Goal: Information Seeking & Learning: Check status

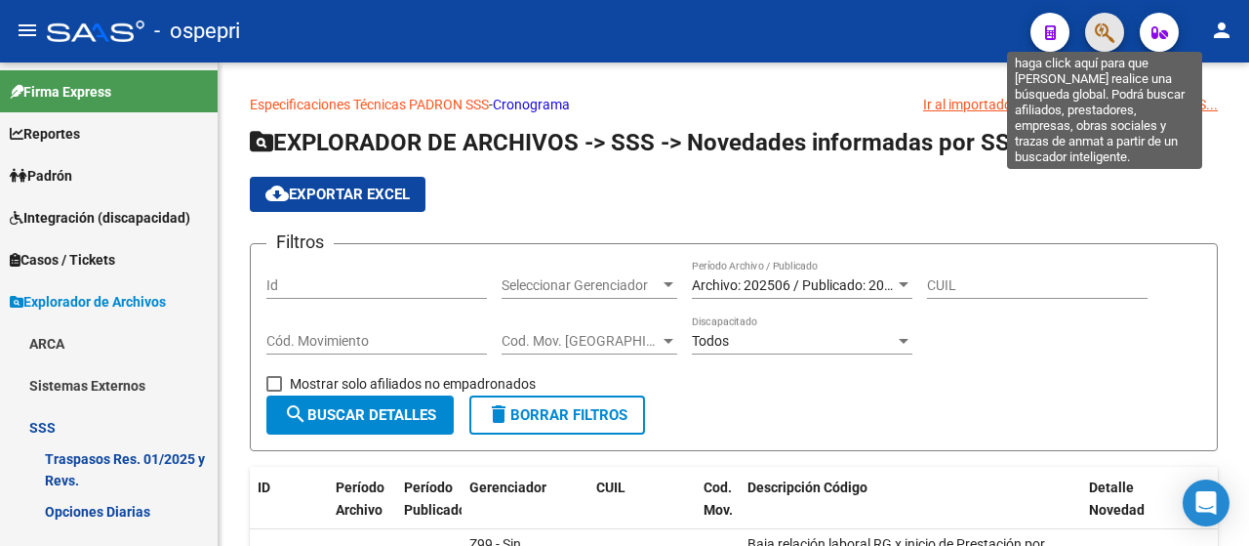
click at [1108, 22] on icon "button" at bounding box center [1105, 32] width 20 height 22
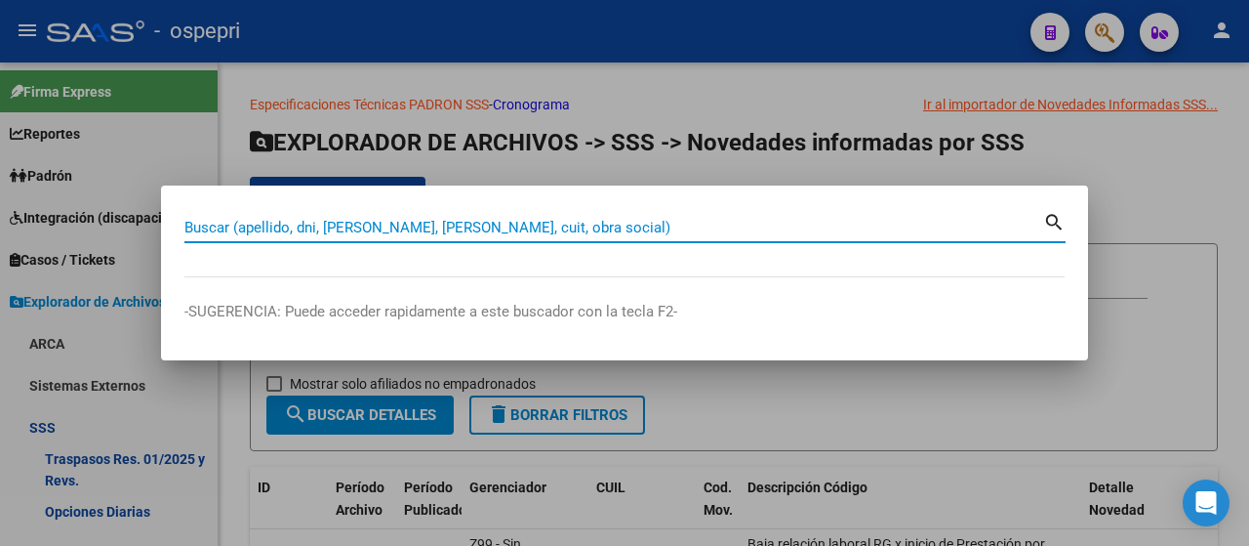
paste input "40840552"
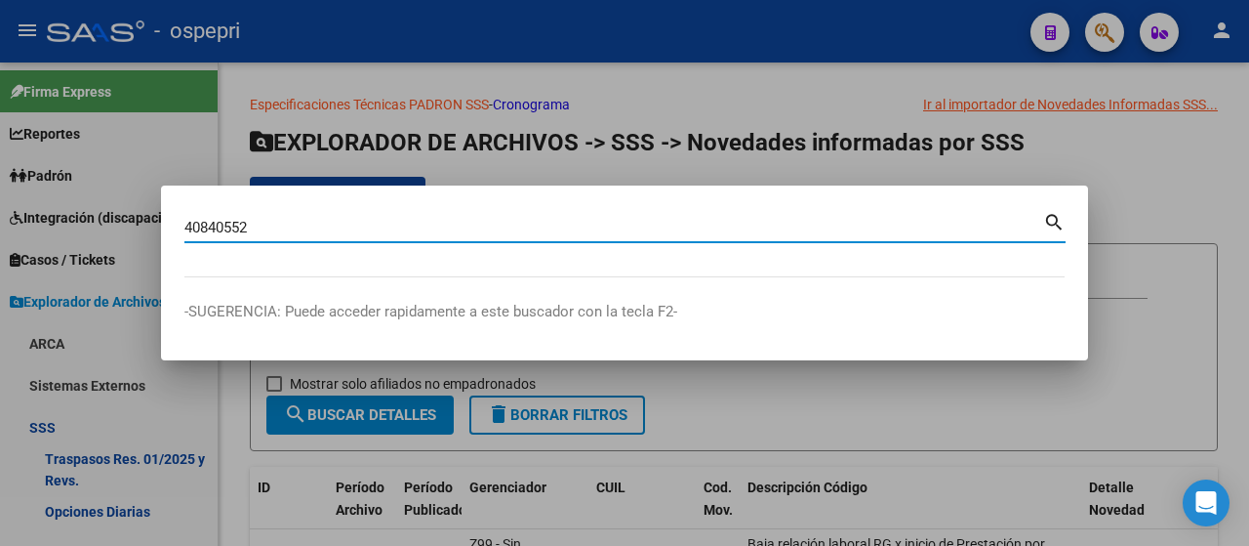
type input "40840552"
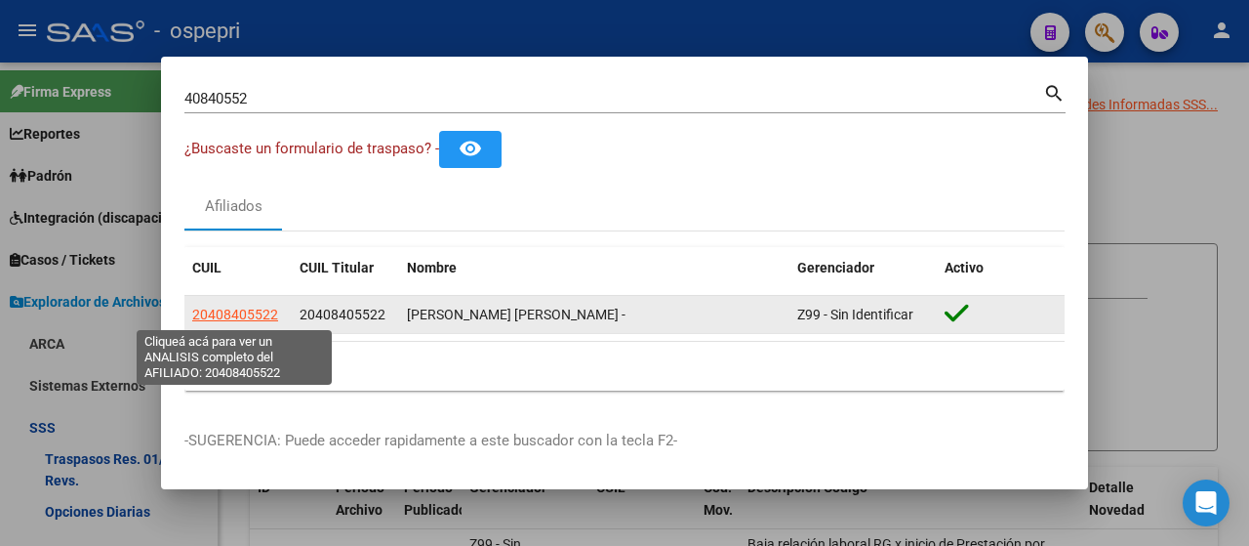
click at [229, 313] on span "20408405522" at bounding box center [235, 314] width 86 height 16
type textarea "20408405522"
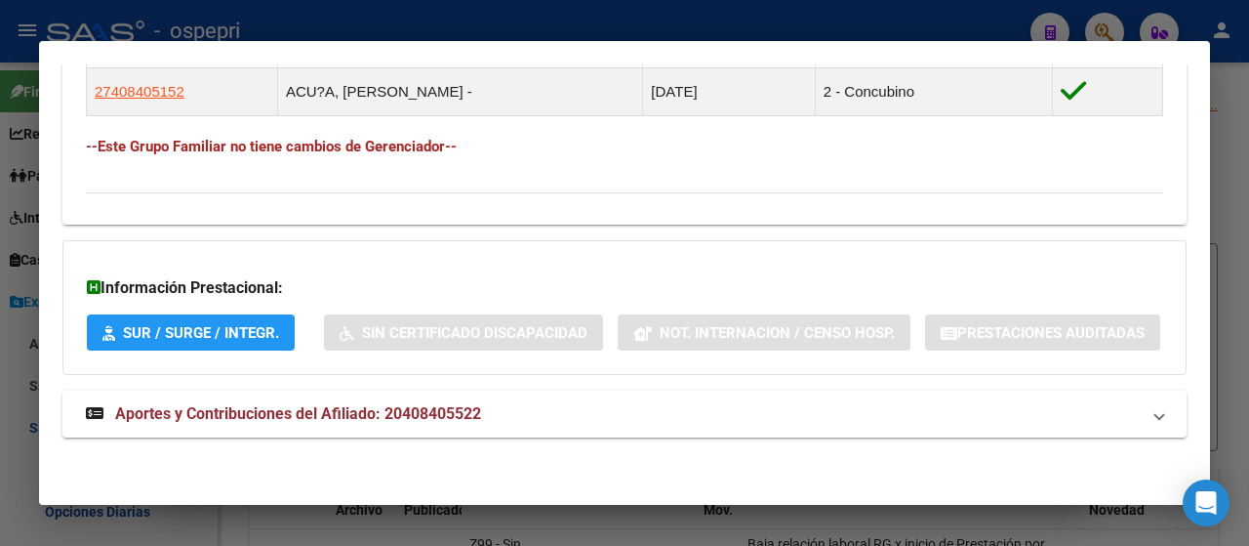
scroll to position [1327, 0]
click at [290, 419] on span "Aportes y Contribuciones del Afiliado: 20408405522" at bounding box center [298, 413] width 366 height 19
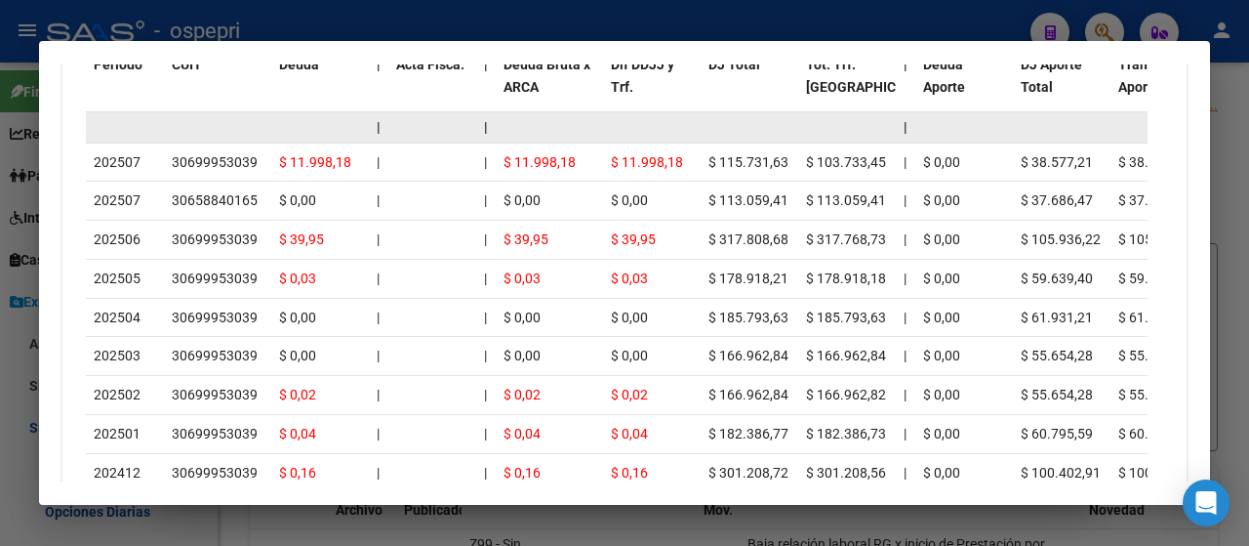
scroll to position [1682, 0]
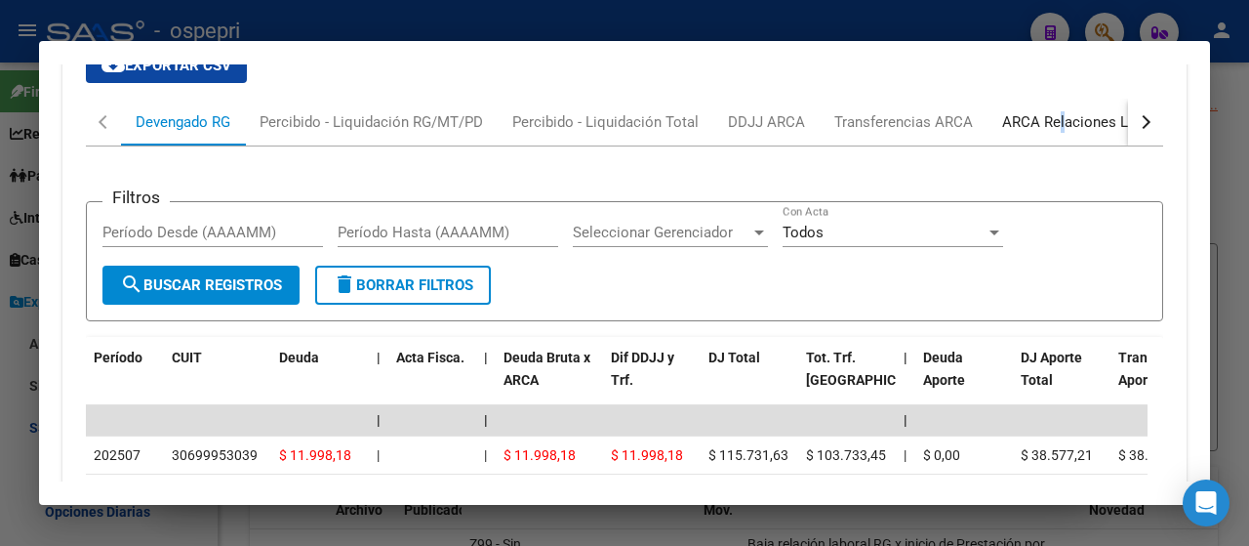
click at [1058, 133] on div "ARCA Relaciones Laborales" at bounding box center [1093, 121] width 182 height 21
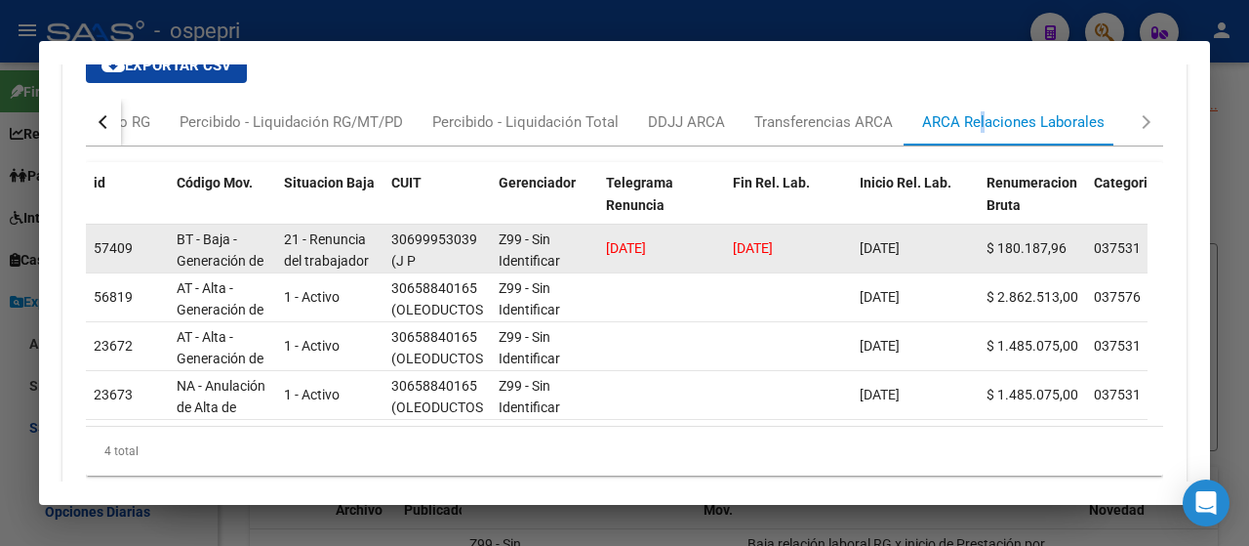
drag, startPoint x: 810, startPoint y: 341, endPoint x: 719, endPoint y: 354, distance: 91.8
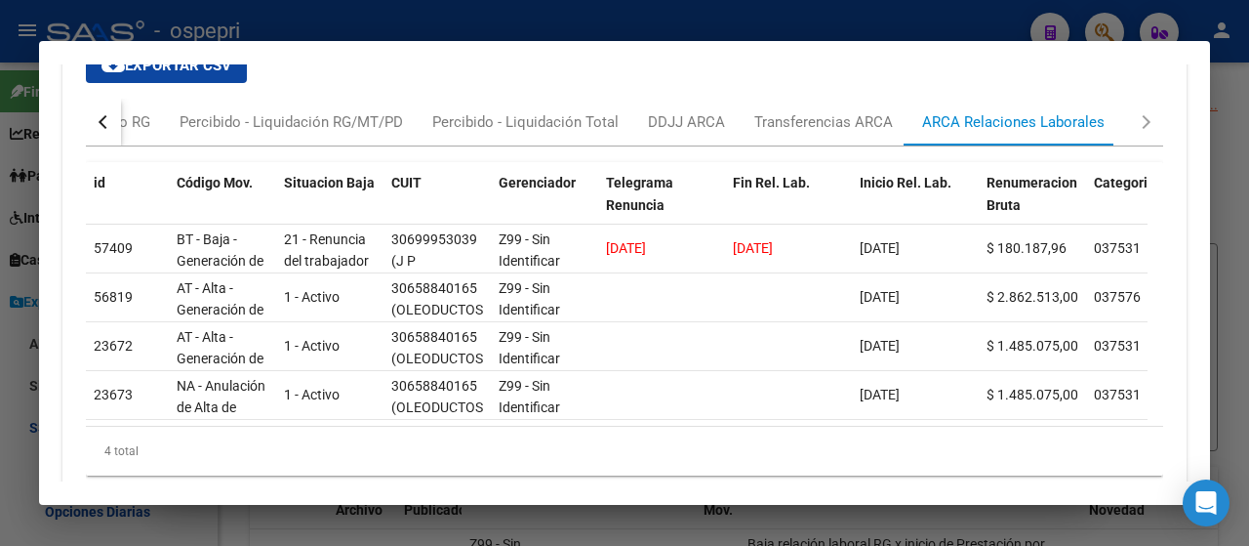
click at [703, 148] on div "cloud_download Exportar CSV Devengado RG Percibido - Liquidación RG/MT/PD Perci…" at bounding box center [624, 261] width 1077 height 459
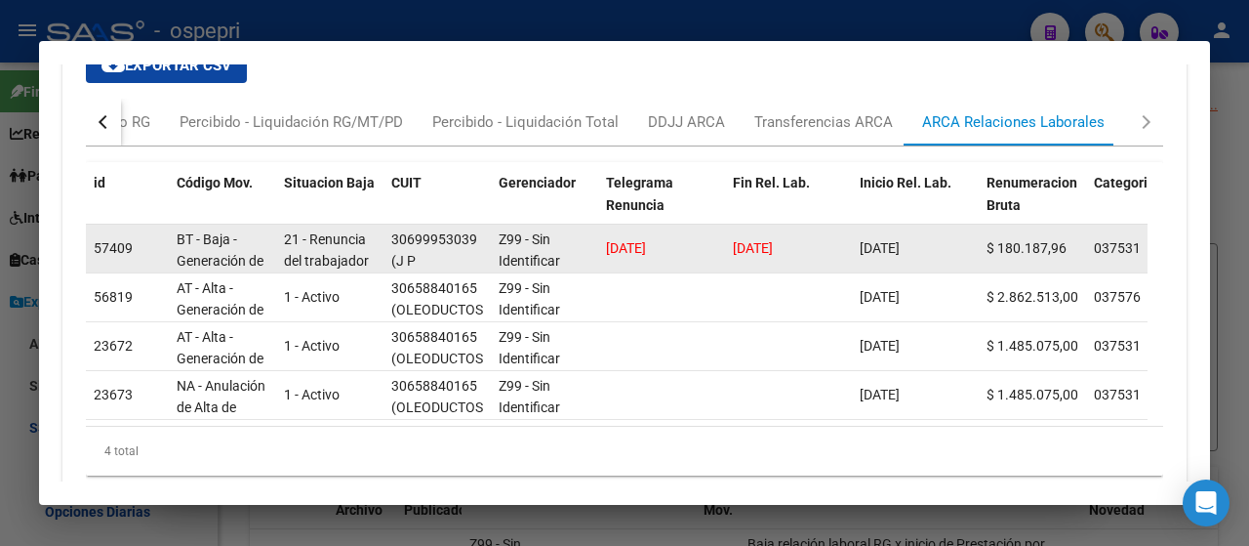
drag, startPoint x: 804, startPoint y: 343, endPoint x: 722, endPoint y: 346, distance: 82.1
click at [452, 251] on div "30699953039" at bounding box center [434, 239] width 86 height 22
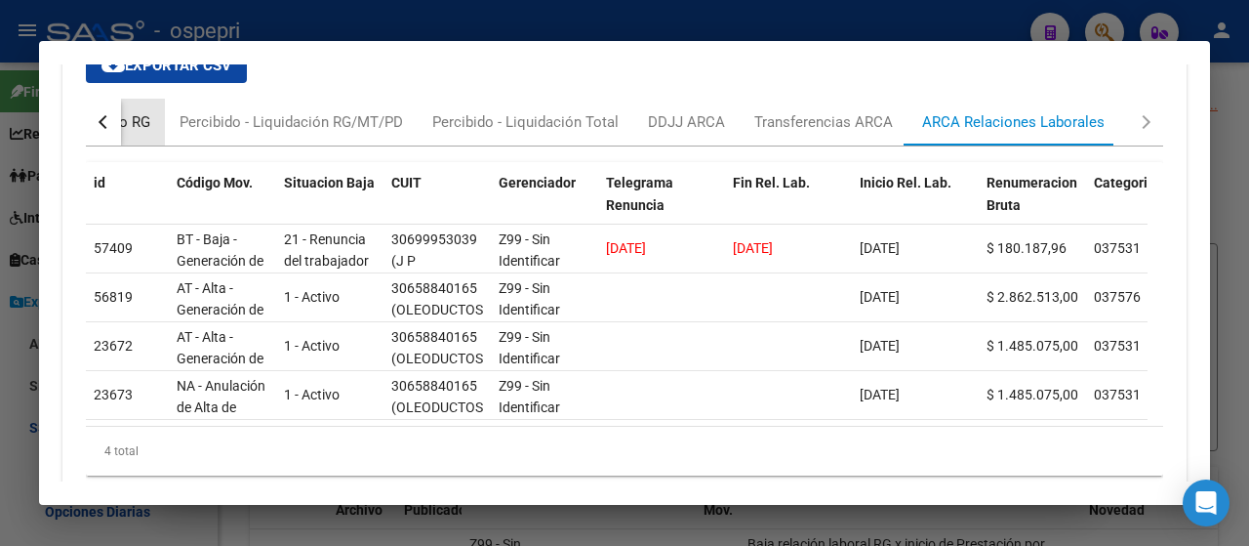
click at [146, 133] on div "Devengado RG" at bounding box center [103, 121] width 95 height 21
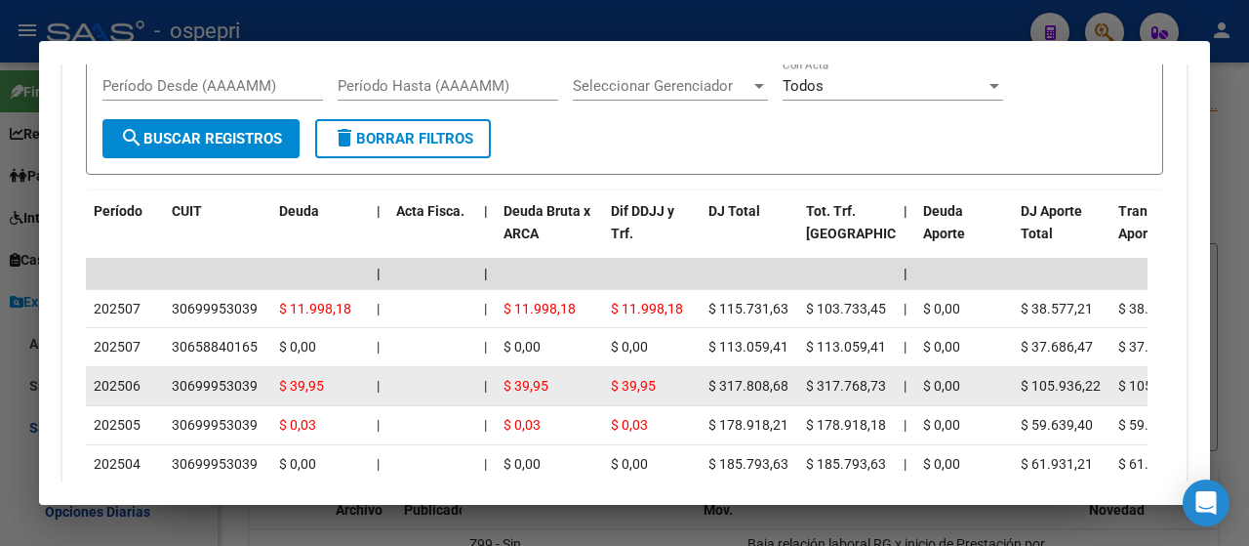
scroll to position [1975, 0]
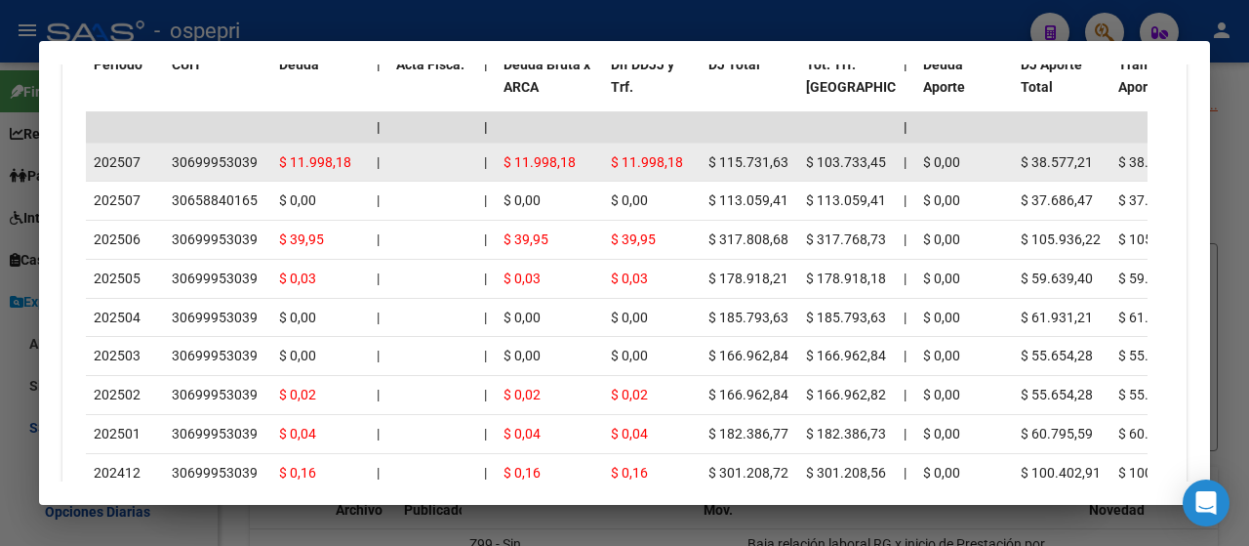
click at [215, 174] on div "30699953039" at bounding box center [215, 162] width 86 height 22
click at [160, 182] on datatable-body-cell "202507" at bounding box center [125, 162] width 78 height 38
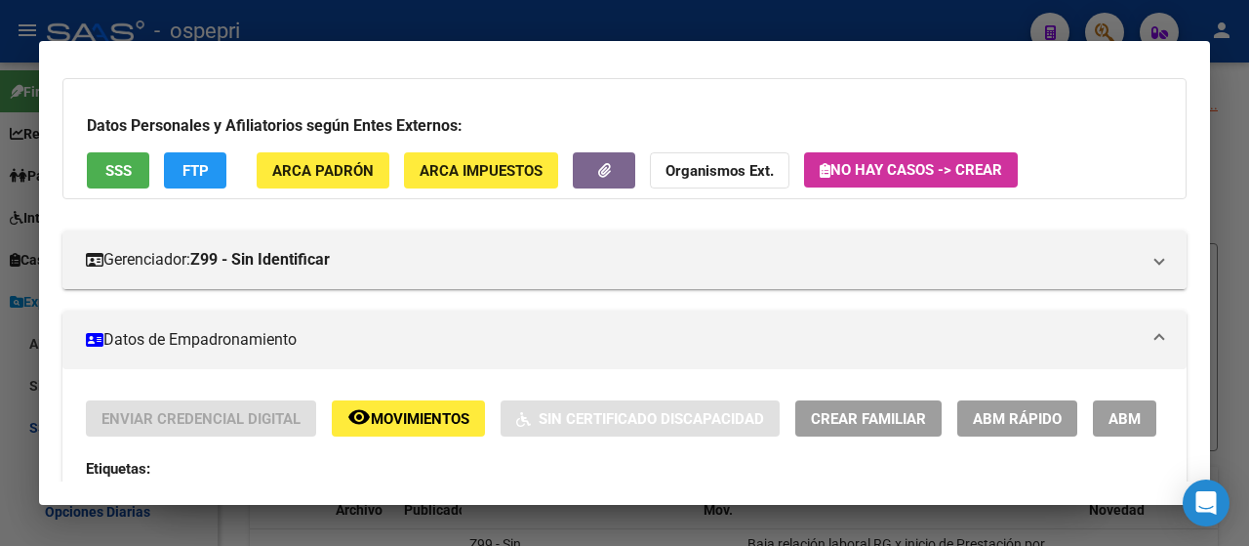
scroll to position [0, 0]
